Goal: Task Accomplishment & Management: Complete application form

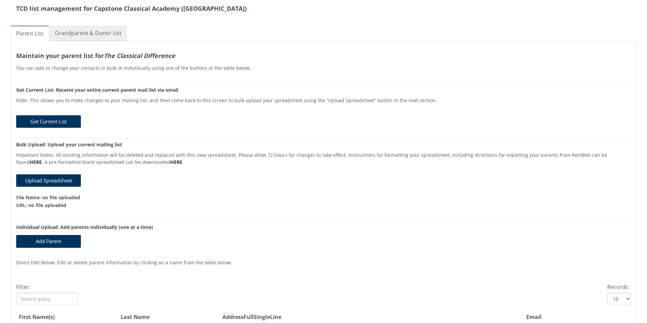
click at [112, 35] on link "Grandparent & Donor List" at bounding box center [89, 33] width 78 height 15
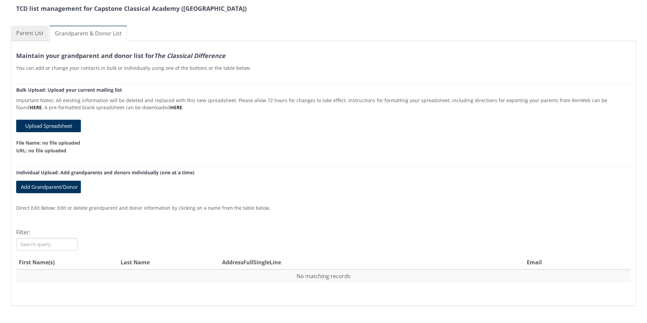
click at [33, 35] on link "Parent List" at bounding box center [30, 33] width 38 height 15
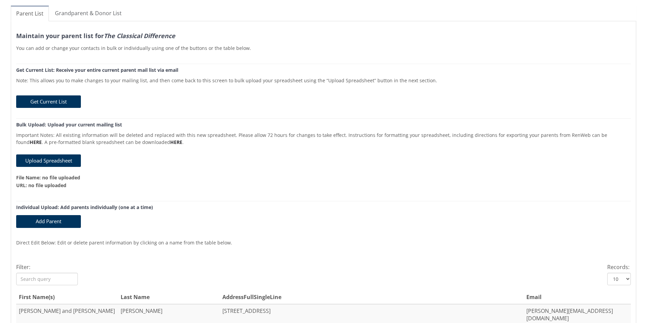
scroll to position [20, 0]
click at [56, 162] on button "Upload Spreadsheet" at bounding box center [48, 161] width 65 height 12
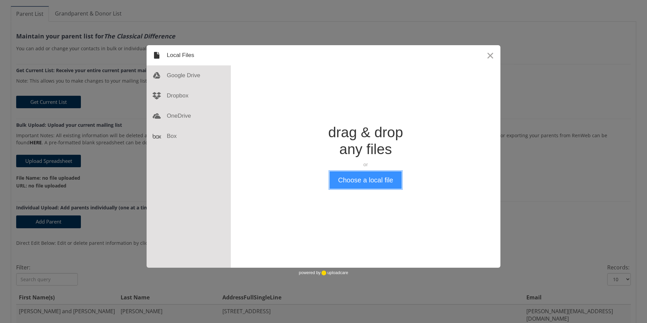
click at [366, 182] on button "Choose a local file" at bounding box center [366, 180] width 72 height 18
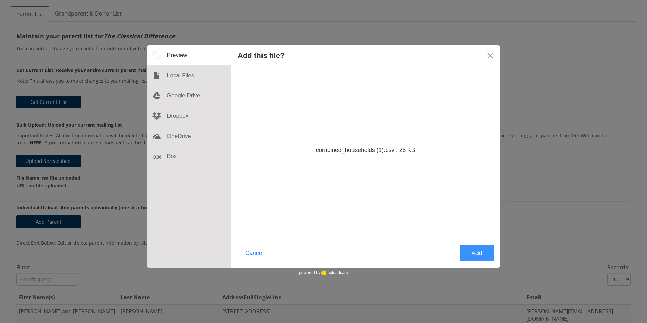
click at [477, 255] on button "Add" at bounding box center [477, 253] width 34 height 16
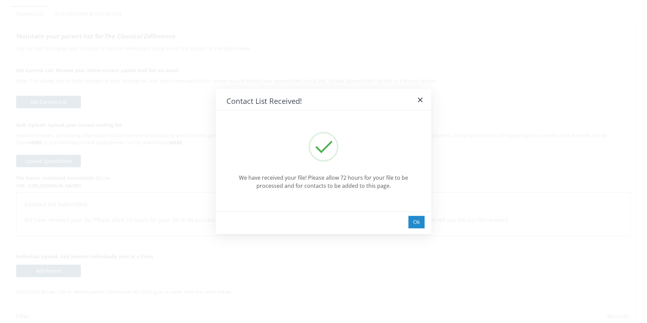
click at [415, 224] on div "Ok" at bounding box center [417, 222] width 16 height 12
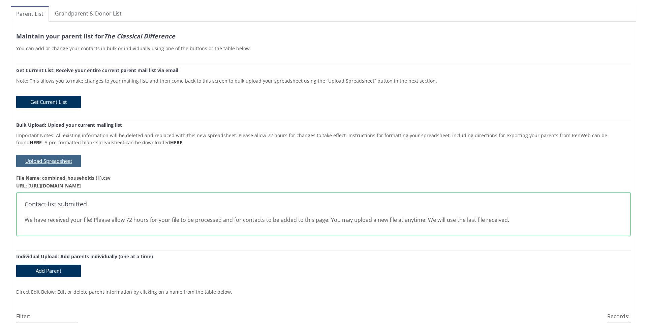
click at [63, 160] on button "Upload Spreadsheet" at bounding box center [48, 161] width 65 height 12
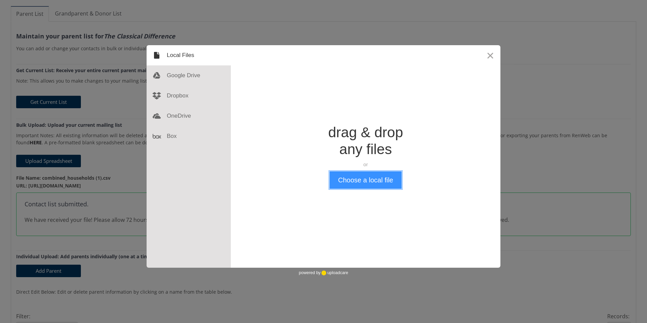
click at [360, 178] on button "Choose a local file" at bounding box center [366, 180] width 72 height 18
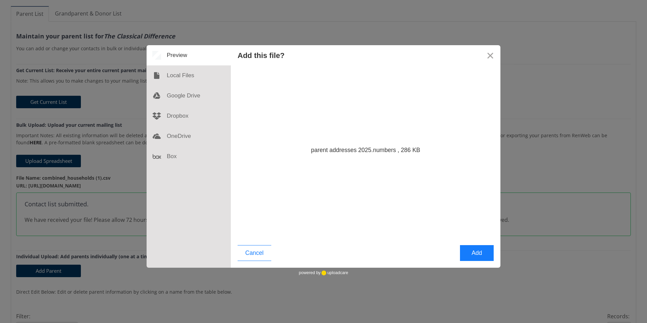
click at [475, 252] on button "Add" at bounding box center [477, 253] width 34 height 16
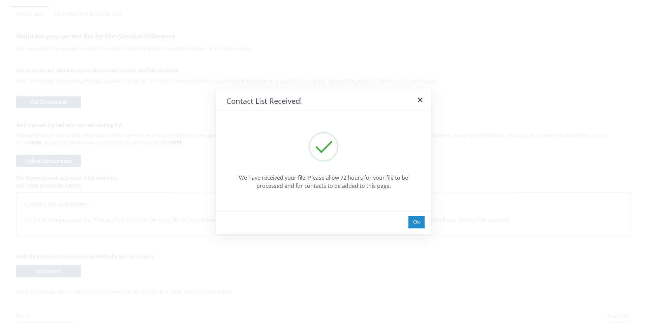
click at [416, 226] on div "Ok" at bounding box center [417, 222] width 16 height 12
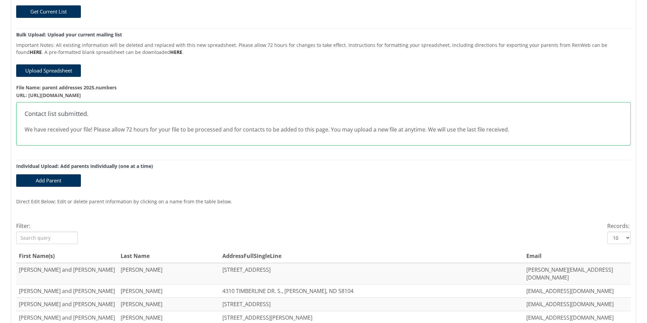
scroll to position [0, 0]
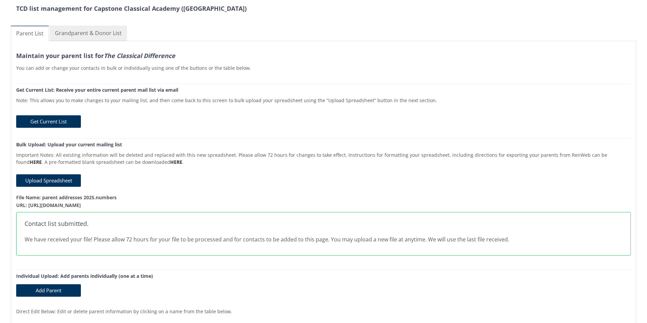
click at [81, 33] on link "Grandparent & Donor List" at bounding box center [89, 33] width 78 height 15
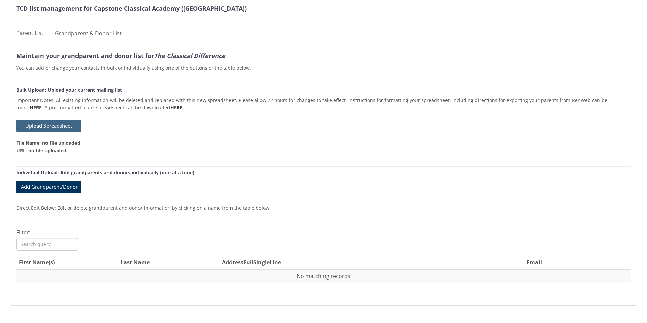
click at [67, 127] on button "Upload Spreadsheet" at bounding box center [48, 126] width 65 height 12
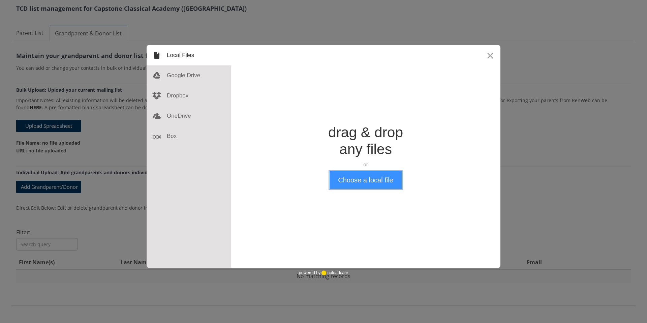
click at [351, 181] on button "Choose a local file" at bounding box center [366, 180] width 72 height 18
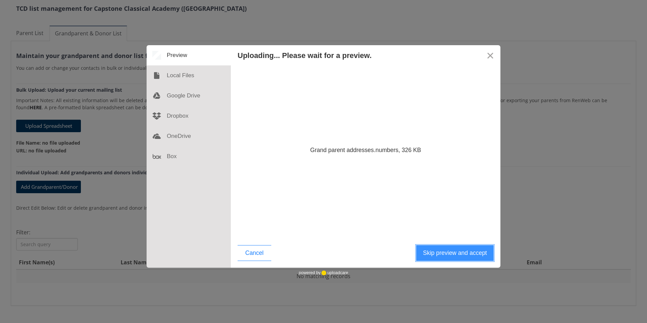
click at [453, 252] on button "Skip preview and accept" at bounding box center [455, 253] width 78 height 16
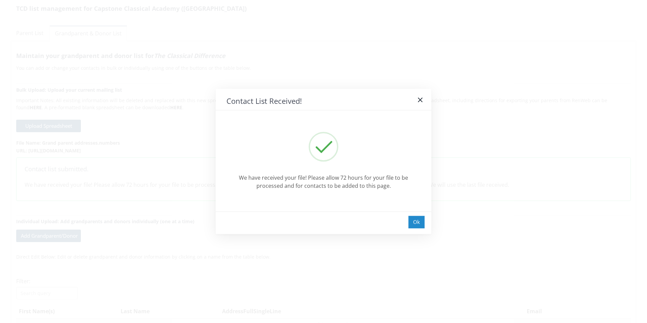
click at [413, 223] on div "Ok" at bounding box center [417, 222] width 16 height 12
